Goal: Communication & Community: Answer question/provide support

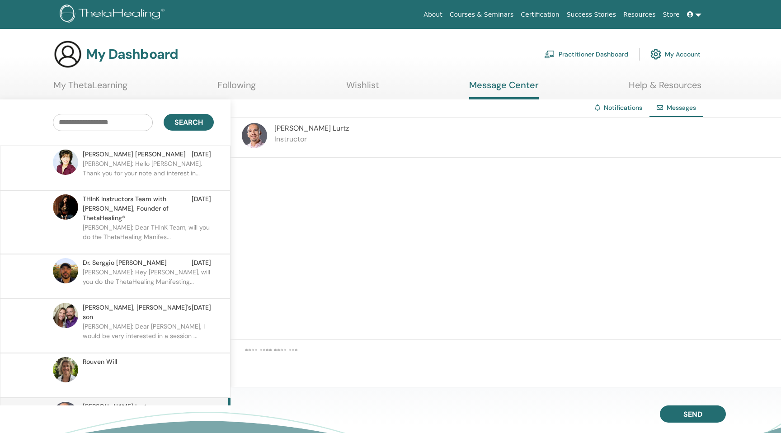
scroll to position [18, 0]
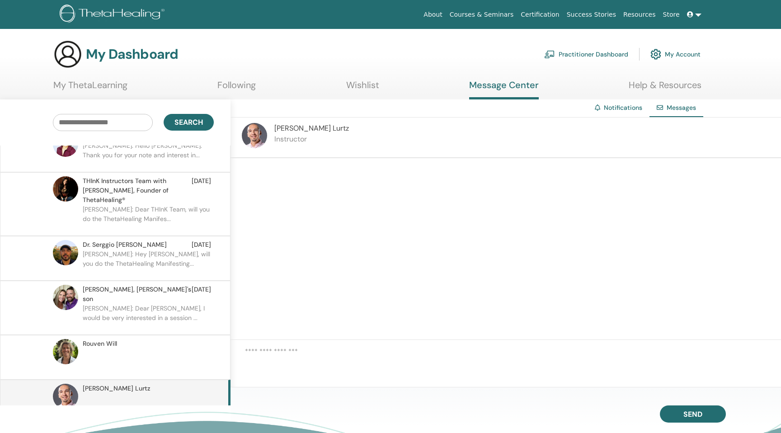
click at [304, 367] on textarea at bounding box center [513, 361] width 536 height 30
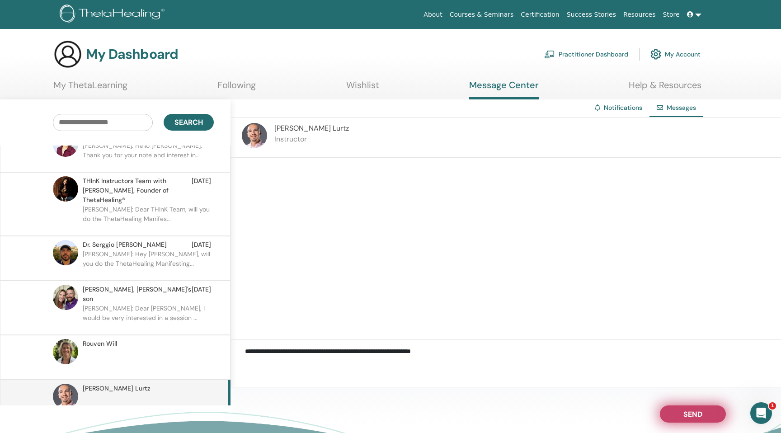
type textarea "**********"
click at [688, 409] on span "Send" at bounding box center [692, 412] width 19 height 6
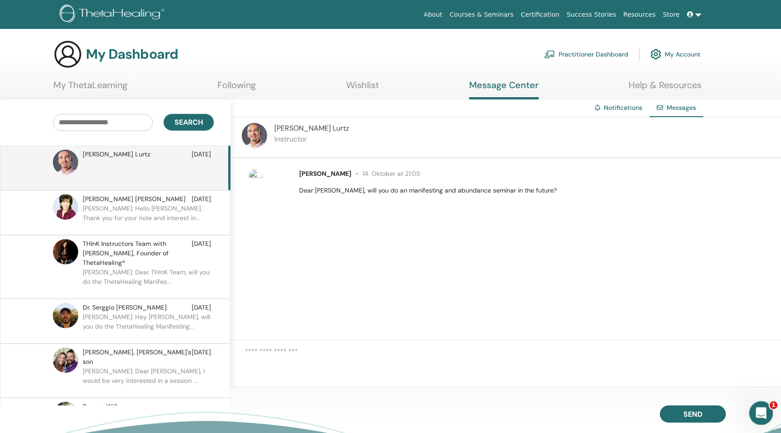
click at [756, 403] on div "Open Intercom Messenger" at bounding box center [760, 412] width 30 height 30
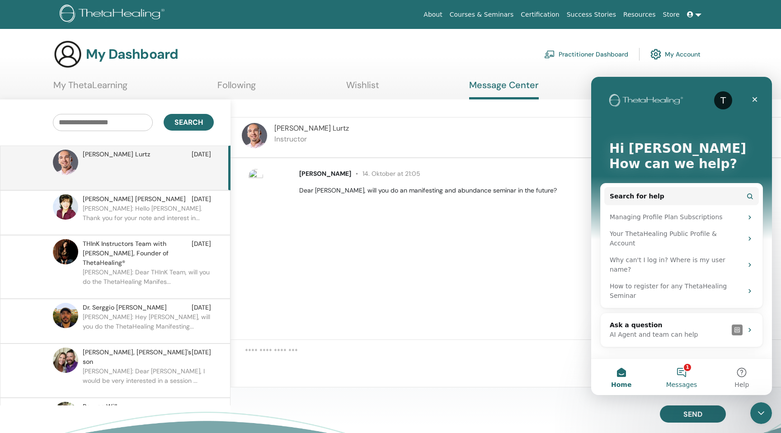
click at [688, 376] on button "1 Messages" at bounding box center [681, 377] width 60 height 36
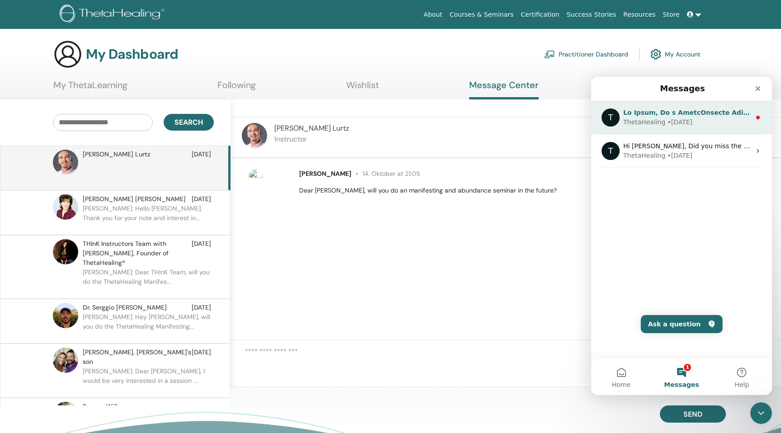
click at [722, 127] on div "T ThetaHealing • [DATE]" at bounding box center [681, 117] width 181 height 33
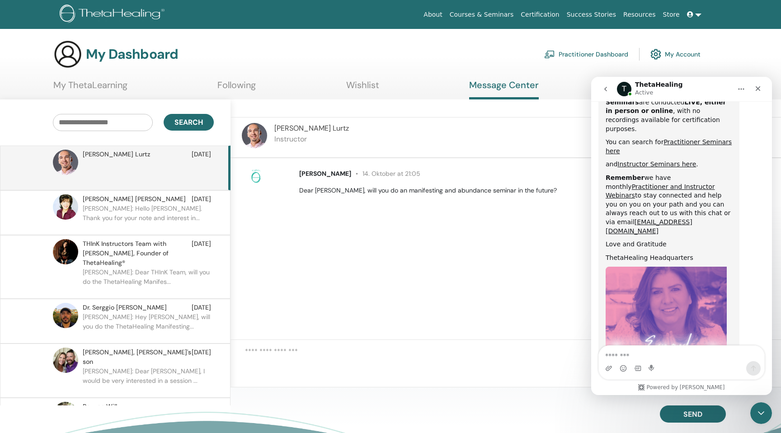
scroll to position [502, 0]
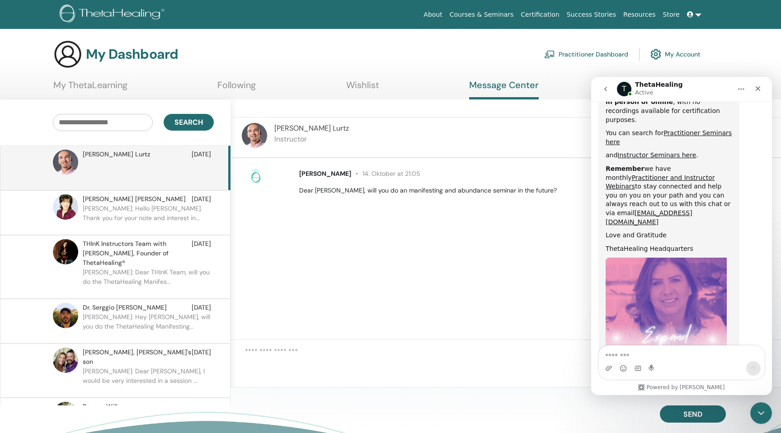
click at [611, 92] on button "go back" at bounding box center [605, 88] width 17 height 17
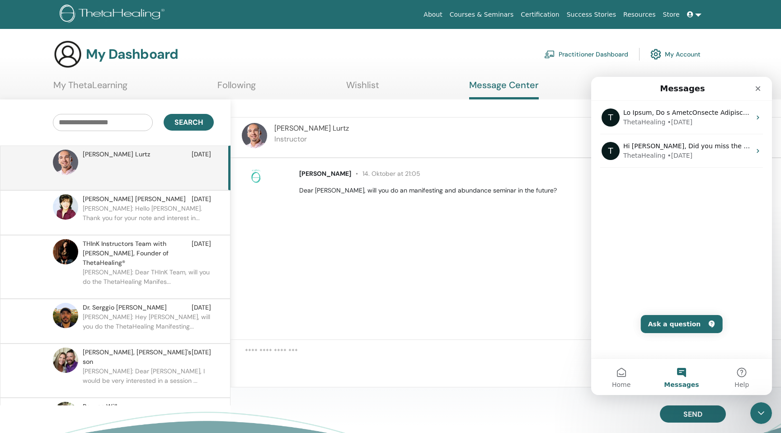
scroll to position [0, 0]
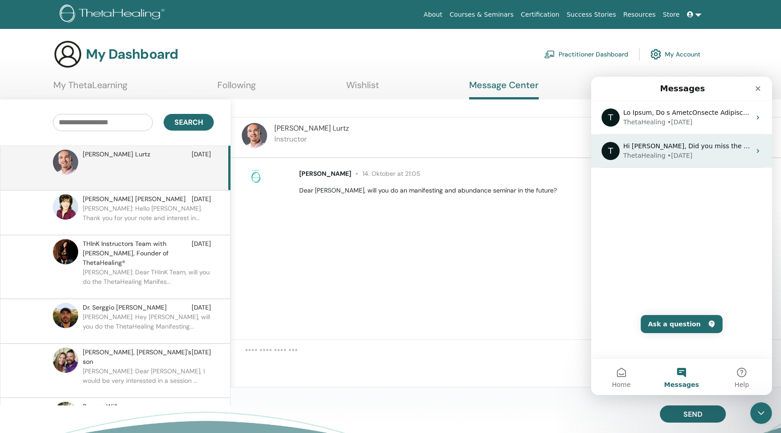
click at [683, 160] on div "• [DATE]" at bounding box center [679, 155] width 25 height 9
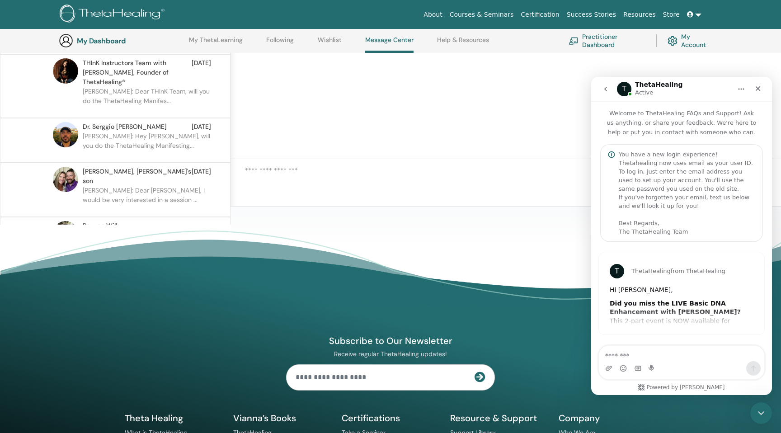
scroll to position [208, 0]
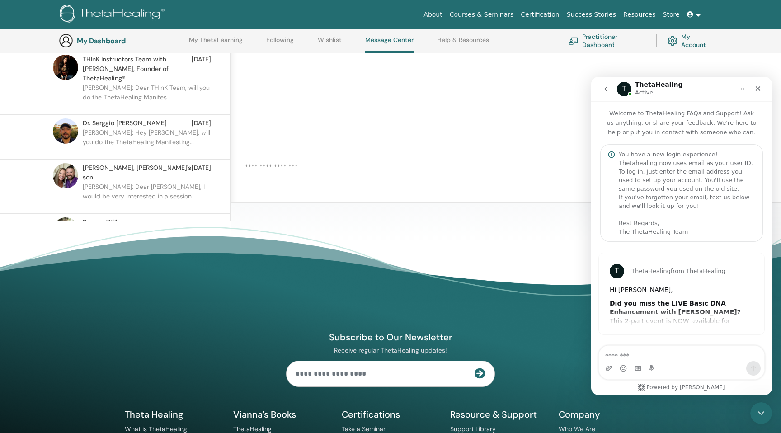
click at [660, 289] on div "Hi [PERSON_NAME]," at bounding box center [681, 290] width 144 height 9
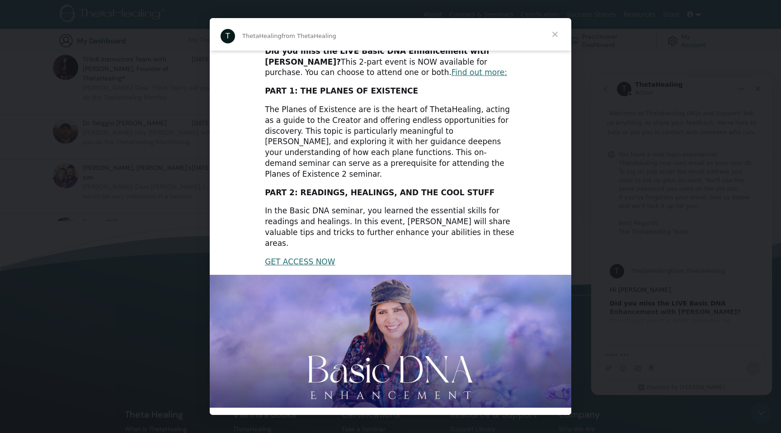
scroll to position [0, 0]
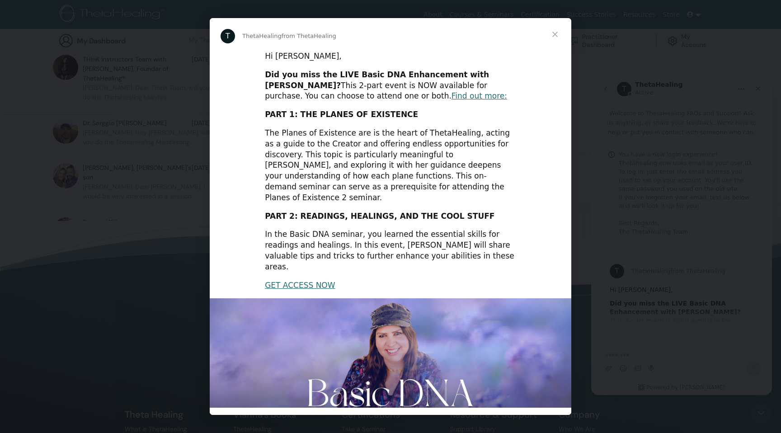
click at [558, 33] on span "Close" at bounding box center [555, 34] width 33 height 33
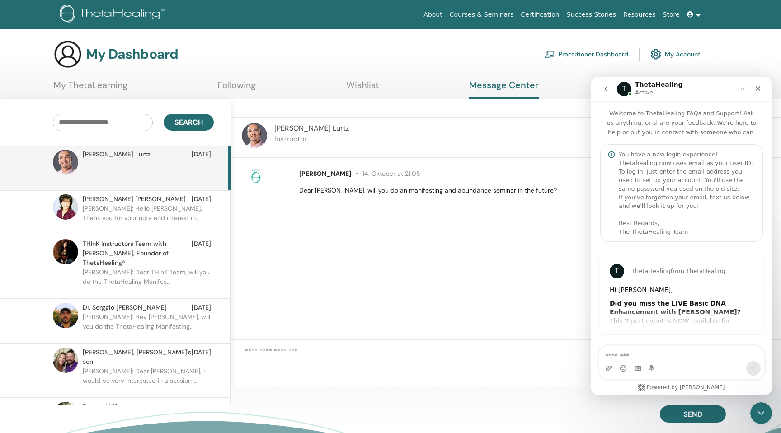
click at [610, 89] on button "go back" at bounding box center [605, 88] width 17 height 17
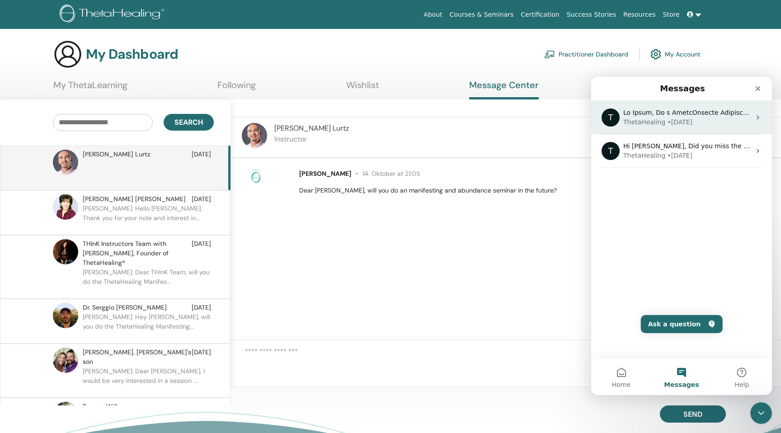
click at [699, 130] on div "T ThetaHealing • [DATE]" at bounding box center [681, 117] width 181 height 33
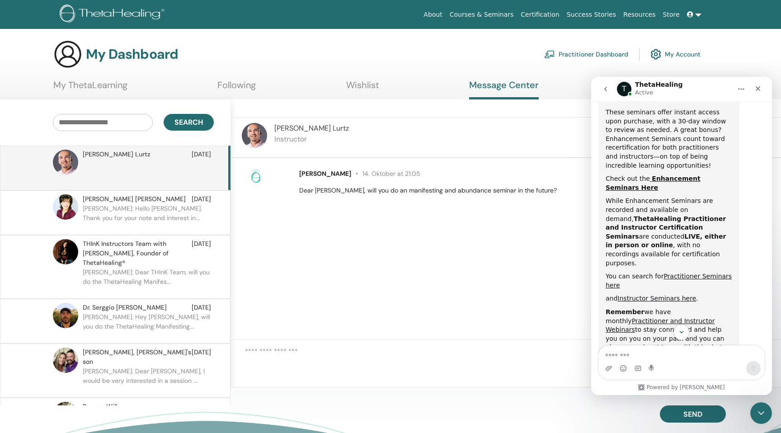
scroll to position [352, 0]
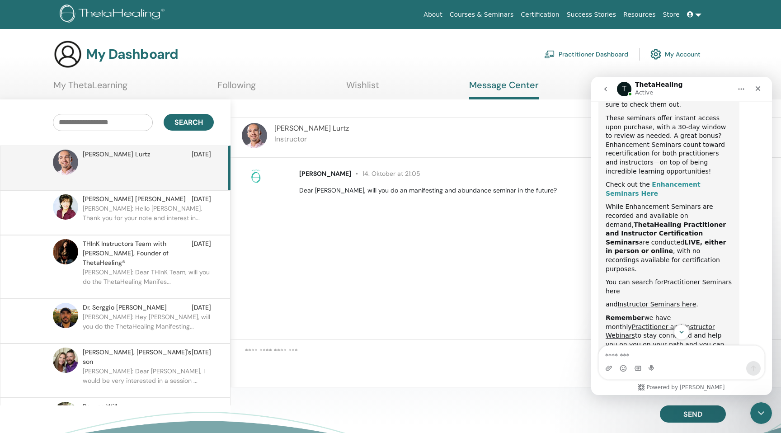
click at [682, 181] on b "Enhancement Seminars Here" at bounding box center [652, 189] width 95 height 16
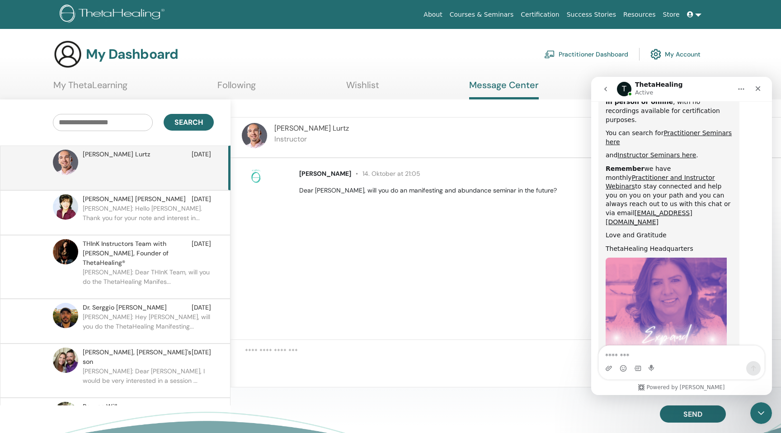
click at [609, 88] on button "go back" at bounding box center [605, 88] width 17 height 17
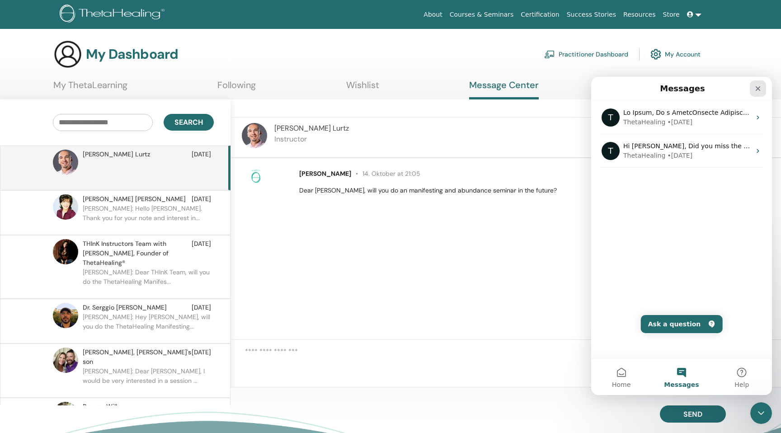
click at [758, 90] on icon "Close" at bounding box center [757, 88] width 7 height 7
